Goal: Task Accomplishment & Management: Manage account settings

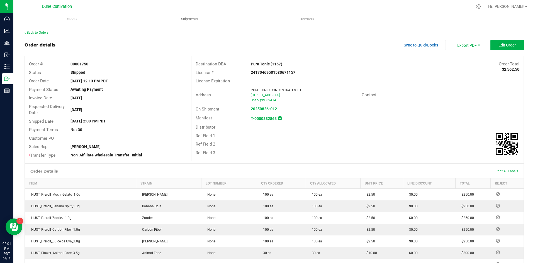
click at [37, 33] on link "Back to Orders" at bounding box center [37, 33] width 24 height 4
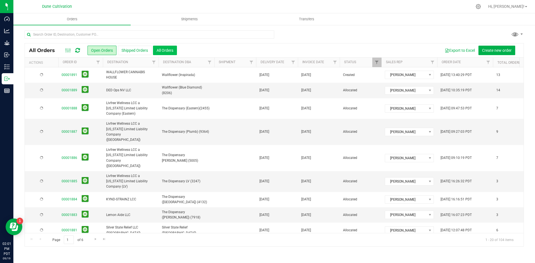
click at [172, 51] on button "All Orders" at bounding box center [165, 50] width 24 height 9
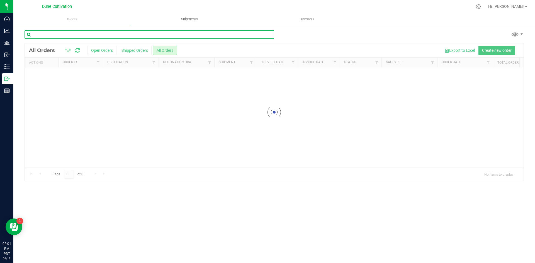
click at [144, 35] on input "text" at bounding box center [150, 34] width 250 height 8
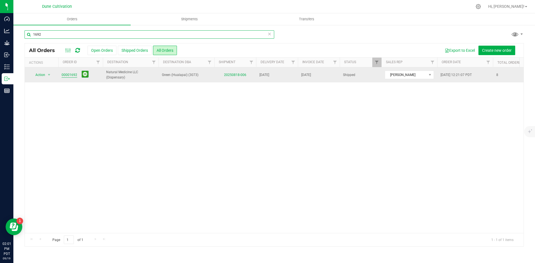
type input "1692"
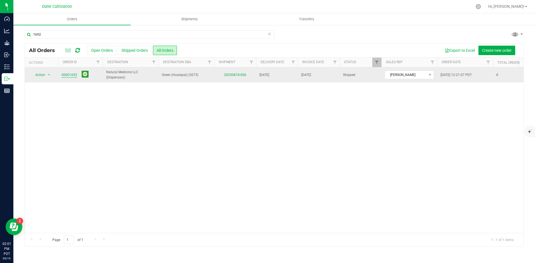
click at [67, 72] on link "00001692" at bounding box center [70, 74] width 16 height 5
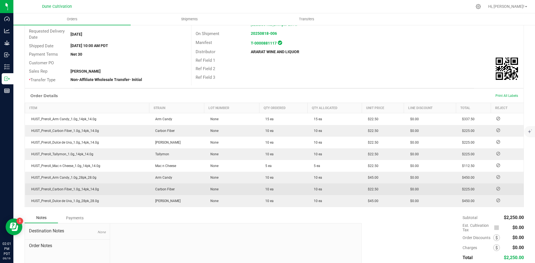
scroll to position [116, 0]
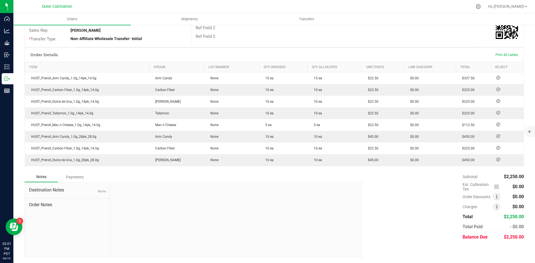
click at [505, 239] on span "$2,250.00" at bounding box center [514, 237] width 20 height 5
copy span "2,250.00"
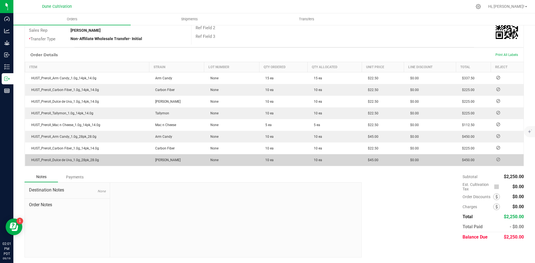
click at [76, 181] on div "Payments" at bounding box center [74, 177] width 33 height 10
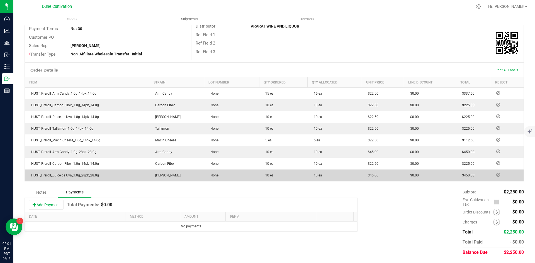
scroll to position [101, 0]
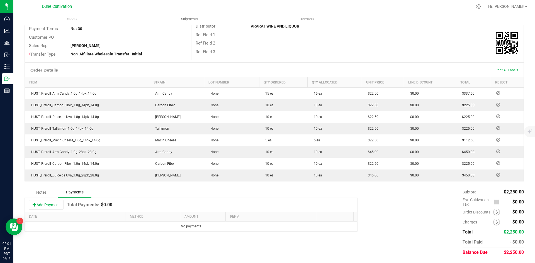
click at [57, 198] on div "Add Payment Total Payments: $0.00" at bounding box center [191, 205] width 332 height 14
click at [55, 202] on button "Add Payment" at bounding box center [46, 204] width 35 height 9
click at [164, 225] on span "Payment Type" at bounding box center [150, 228] width 41 height 8
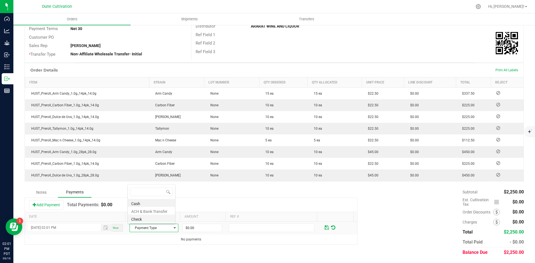
click at [160, 216] on li "Check" at bounding box center [151, 219] width 47 height 8
click at [194, 225] on input "0" at bounding box center [202, 228] width 39 height 8
paste input "225"
type input "$2,250.00"
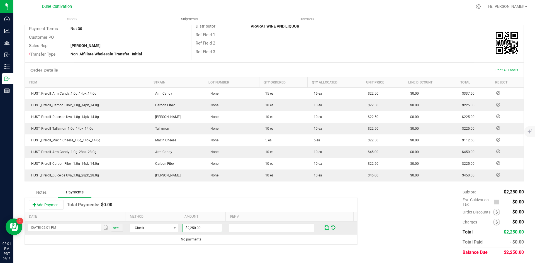
click at [325, 228] on span at bounding box center [327, 227] width 4 height 5
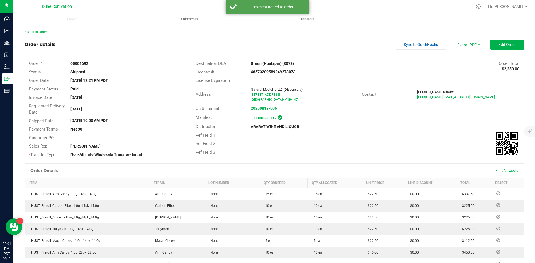
scroll to position [0, 0]
click at [39, 33] on link "Back to Orders" at bounding box center [37, 33] width 24 height 4
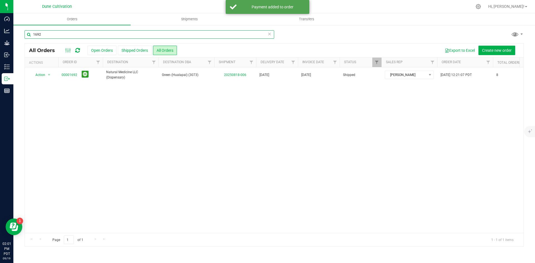
click at [60, 31] on input "1692" at bounding box center [150, 34] width 250 height 8
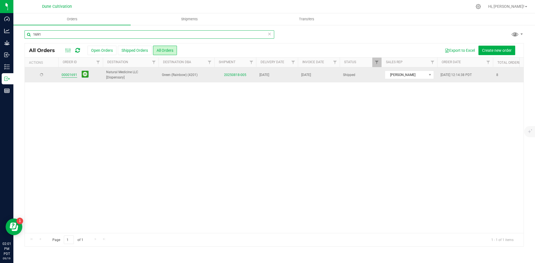
type input "1691"
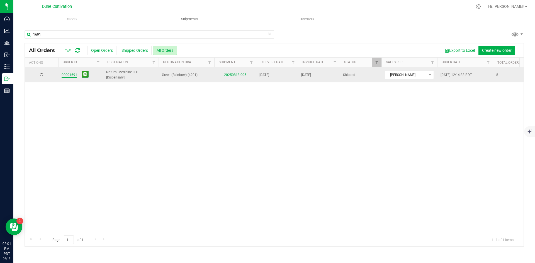
click at [67, 73] on link "00001691" at bounding box center [70, 74] width 16 height 5
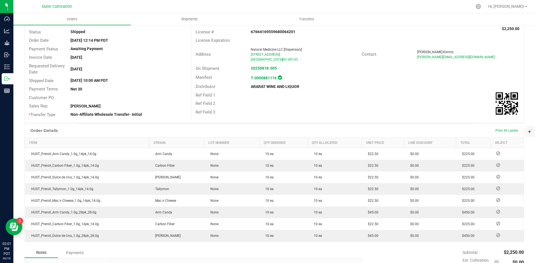
scroll to position [116, 0]
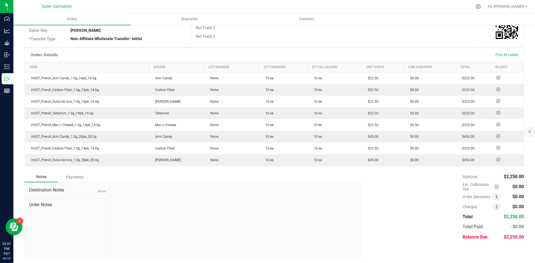
click at [504, 238] on span "$2,250.00" at bounding box center [514, 237] width 20 height 5
copy span "2,250.00"
click at [73, 172] on div "Payments" at bounding box center [74, 177] width 33 height 10
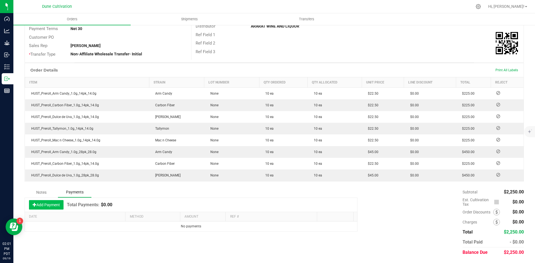
click at [54, 203] on button "Add Payment" at bounding box center [46, 204] width 35 height 9
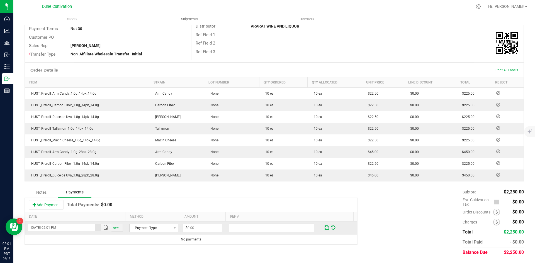
click at [136, 232] on td "Payment Type" at bounding box center [153, 228] width 55 height 13
click at [145, 228] on span "Payment Type" at bounding box center [150, 228] width 41 height 8
drag, startPoint x: 154, startPoint y: 220, endPoint x: 176, endPoint y: 221, distance: 22.3
click at [154, 220] on li "Check" at bounding box center [151, 219] width 47 height 8
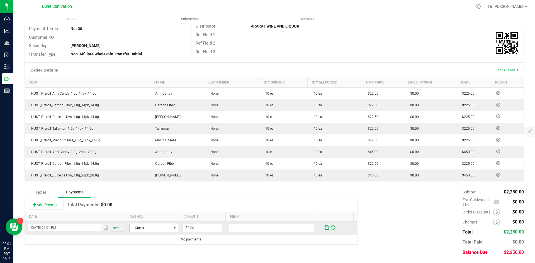
click at [203, 223] on td "$0.00" at bounding box center [205, 228] width 46 height 13
click at [207, 224] on input "0" at bounding box center [202, 228] width 39 height 8
paste input "225"
type input "$2,250.00"
click at [325, 229] on span at bounding box center [327, 227] width 4 height 5
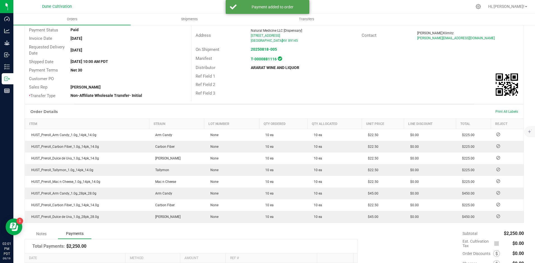
scroll to position [0, 0]
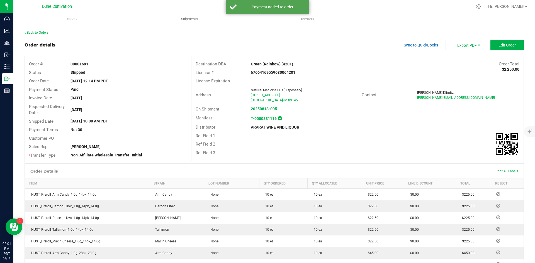
click at [34, 31] on link "Back to Orders" at bounding box center [37, 33] width 24 height 4
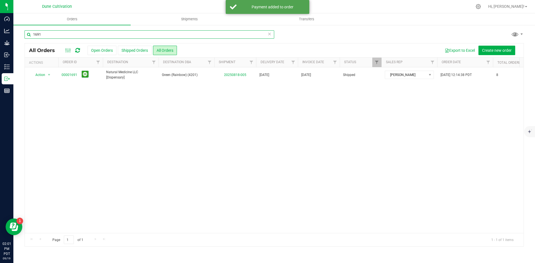
drag, startPoint x: 86, startPoint y: 32, endPoint x: 40, endPoint y: 32, distance: 46.0
click at [40, 32] on input "1691" at bounding box center [150, 34] width 250 height 8
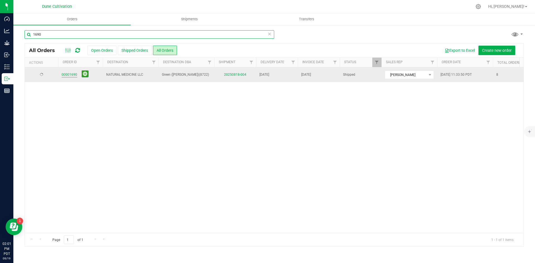
type input "1690"
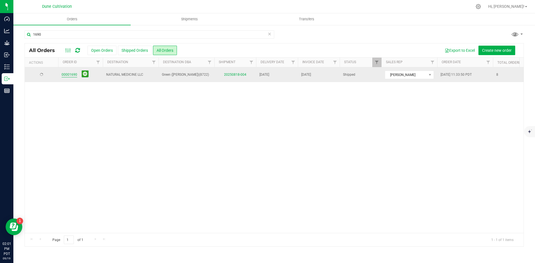
click at [68, 76] on link "00001690" at bounding box center [70, 74] width 16 height 5
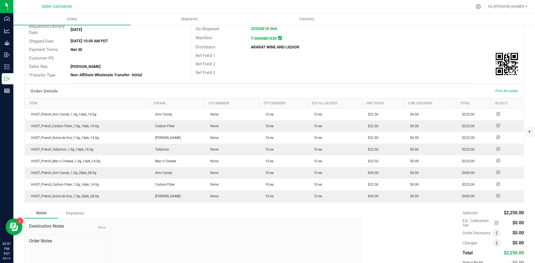
scroll to position [116, 0]
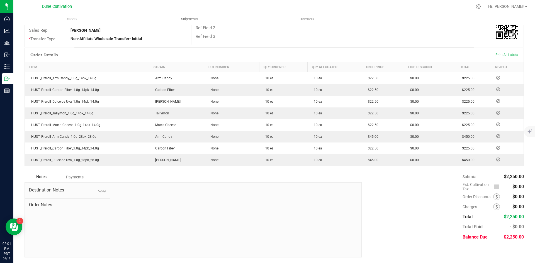
click at [510, 236] on span "$2,250.00" at bounding box center [514, 237] width 20 height 5
copy span "2,250.00"
click at [86, 176] on div "Payments" at bounding box center [74, 177] width 33 height 10
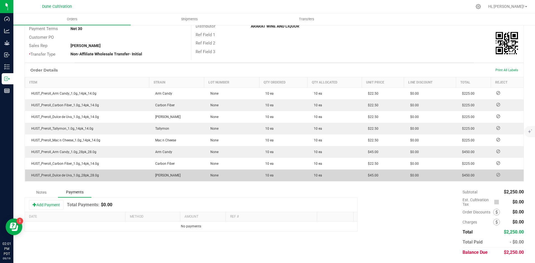
scroll to position [101, 0]
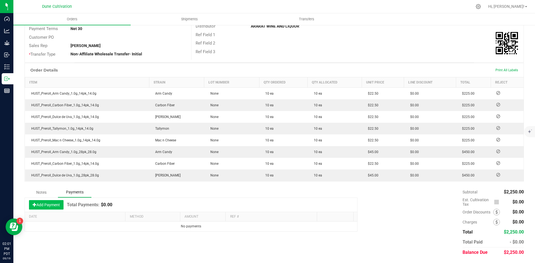
click at [52, 204] on button "Add Payment" at bounding box center [46, 204] width 35 height 9
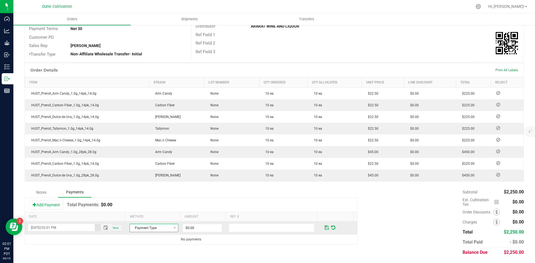
click at [154, 225] on span "Payment Type" at bounding box center [150, 228] width 41 height 8
click at [152, 221] on li "Check" at bounding box center [151, 219] width 47 height 8
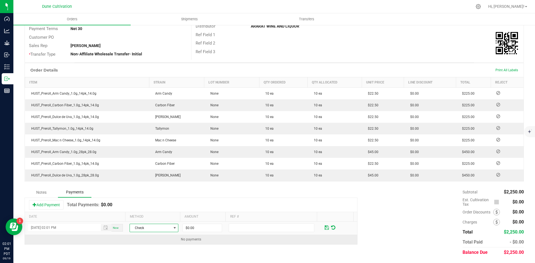
click at [204, 235] on td "No payments" at bounding box center [191, 240] width 332 height 10
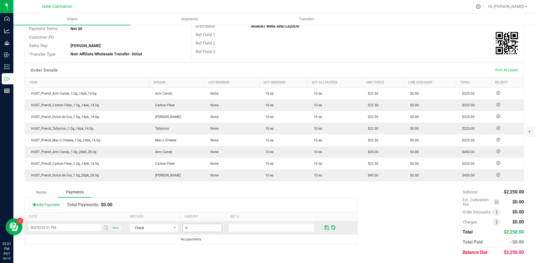
click at [202, 230] on input "0" at bounding box center [202, 228] width 39 height 8
paste input "225"
type input "$2,250.00"
click at [325, 227] on span at bounding box center [327, 227] width 4 height 5
